Goal: Information Seeking & Learning: Learn about a topic

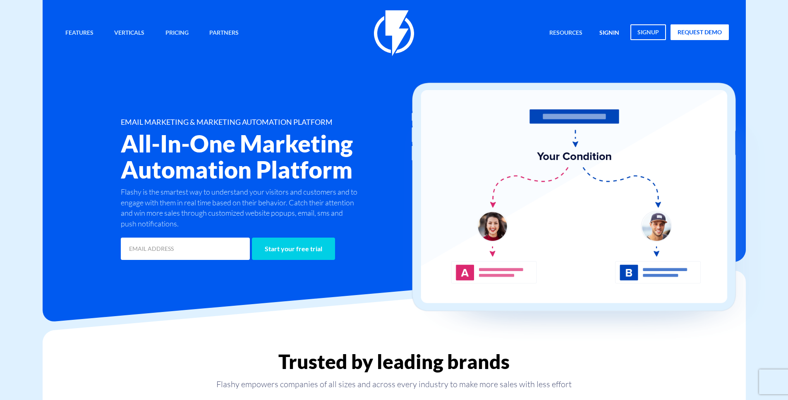
click at [619, 34] on link "signin" at bounding box center [609, 33] width 32 height 18
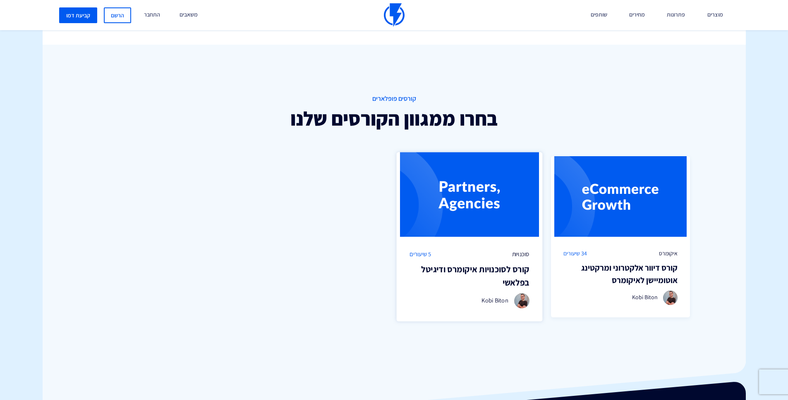
scroll to position [535, 0]
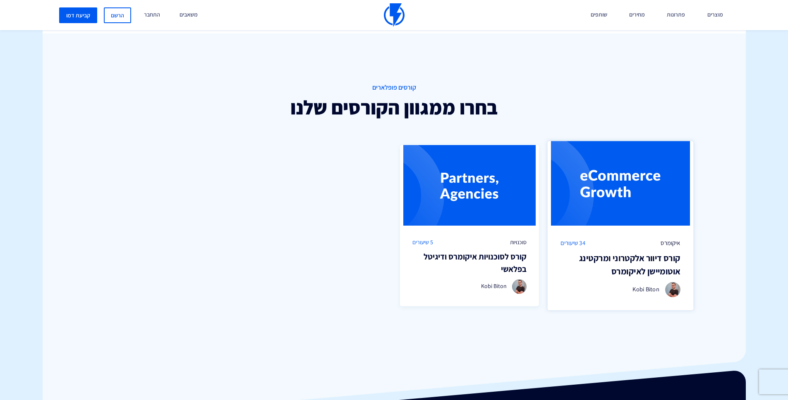
click at [639, 263] on h3 "קורס דיוור אלקטרוני ומרקטינג אוטומיישן לאיקומרס" at bounding box center [620, 265] width 120 height 26
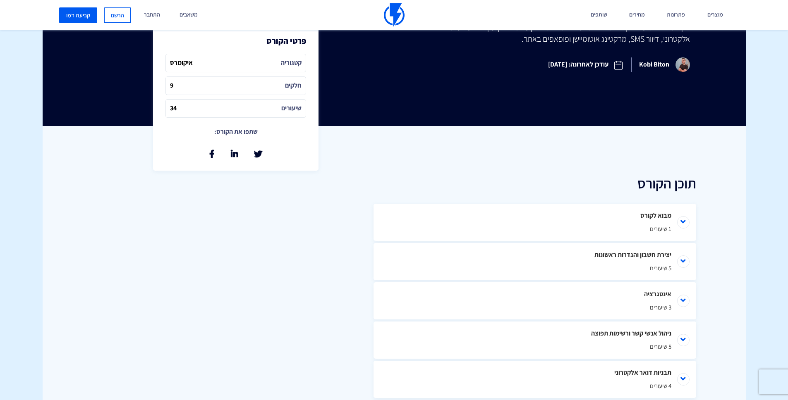
scroll to position [282, 0]
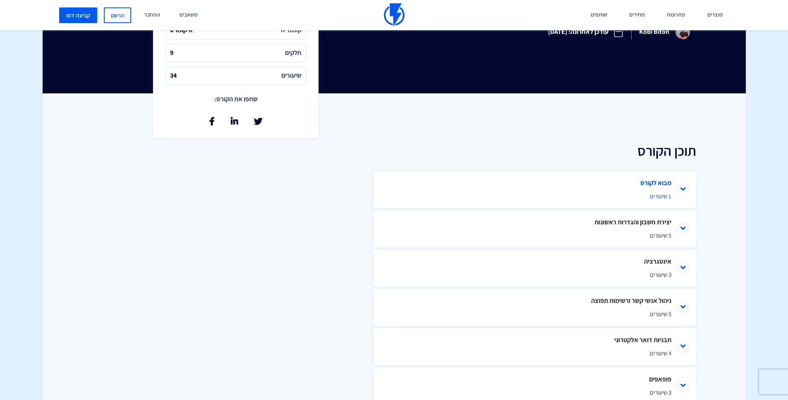
click at [677, 189] on li "מבוא לקורס 1 שיעורים" at bounding box center [534, 189] width 323 height 37
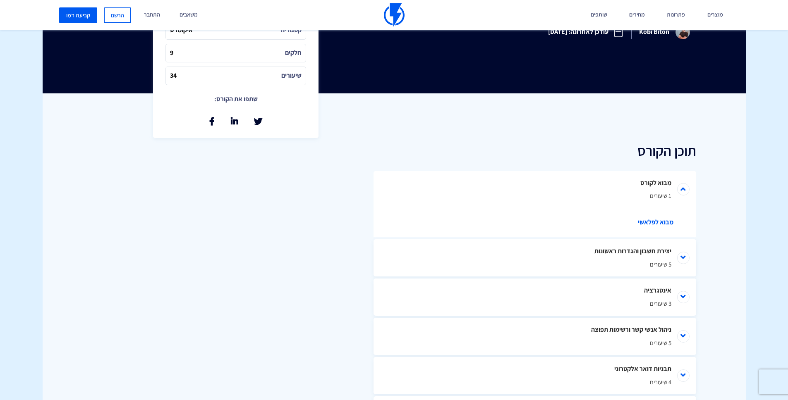
click at [666, 218] on link "מבוא לפלאשי" at bounding box center [538, 222] width 281 height 29
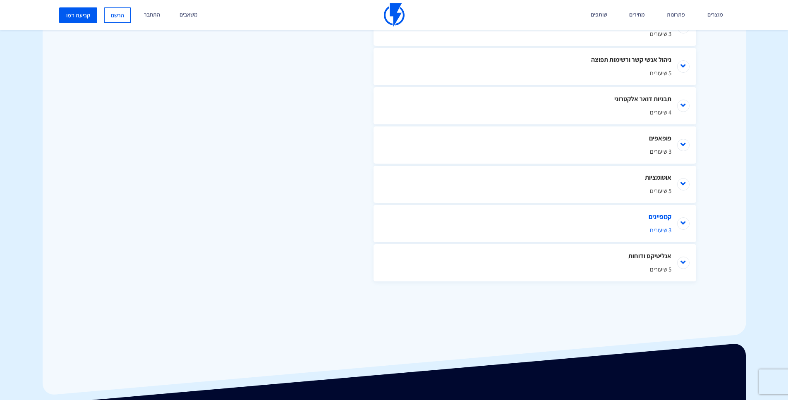
click at [689, 216] on li "קמפיינים 3 שיעורים" at bounding box center [534, 223] width 323 height 37
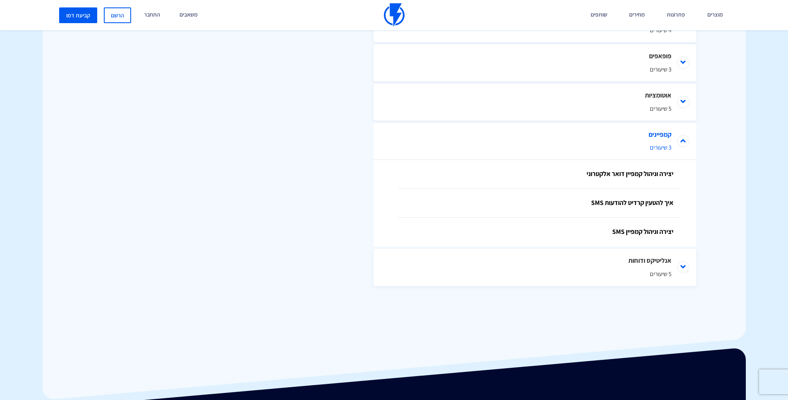
scroll to position [639, 0]
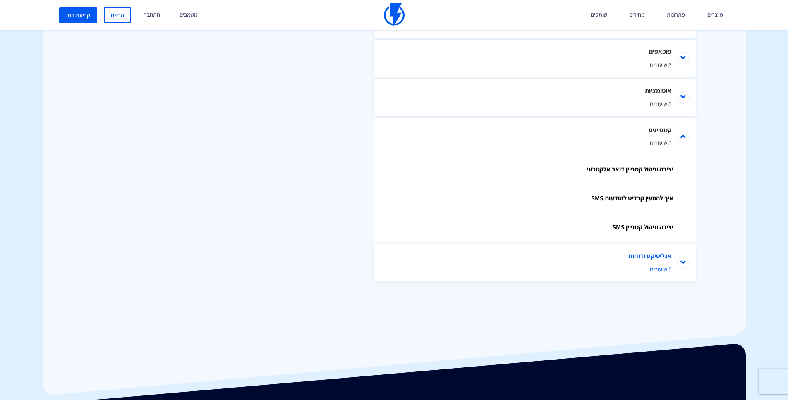
click at [682, 262] on li "אנליטיקס ודוחות 5 שיעורים" at bounding box center [534, 262] width 323 height 37
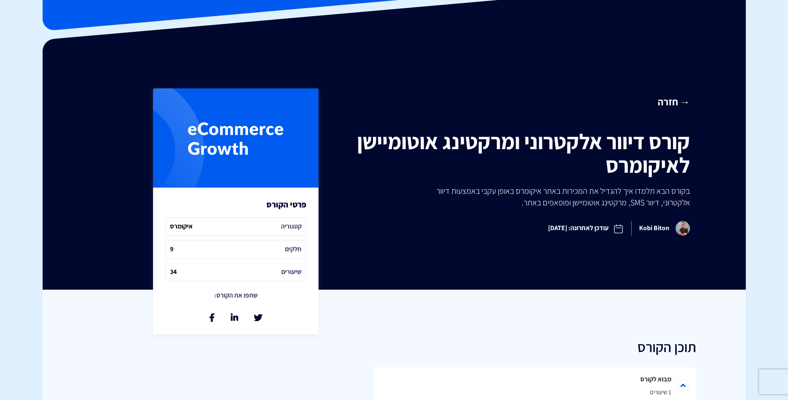
scroll to position [0, 0]
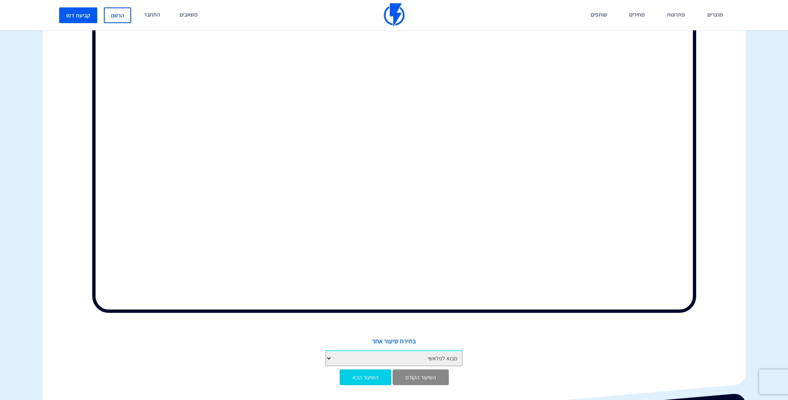
scroll to position [277, 0]
